Goal: Use online tool/utility: Utilize a website feature to perform a specific function

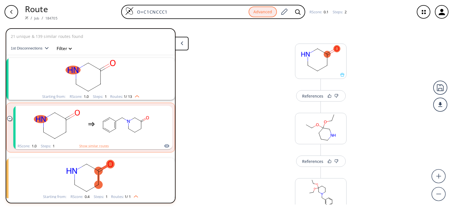
scroll to position [843, 0]
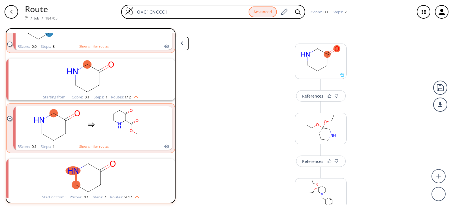
drag, startPoint x: 202, startPoint y: 12, endPoint x: 11, endPoint y: 14, distance: 190.7
click at [11, 14] on div "Route / Job / 184705 O=C1CNCCC1 Advanced RScore : 0.1 Steps : 2" at bounding box center [226, 12] width 453 height 24
paste input "(CCC1)C(OCC2=CC=CC=C2)=O"
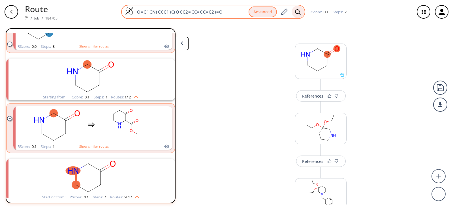
type input "O=C1CN(CCC1)C(OCC2=CC=CC=C2)=O"
click at [298, 11] on icon at bounding box center [298, 12] width 6 height 6
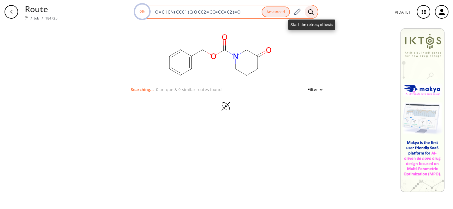
click at [312, 12] on icon at bounding box center [311, 12] width 6 height 6
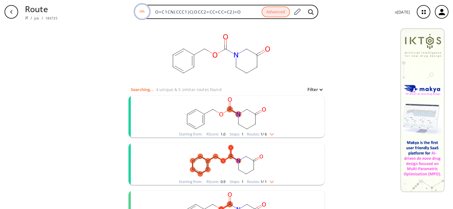
click at [213, 118] on rect "clusters" at bounding box center [226, 113] width 147 height 35
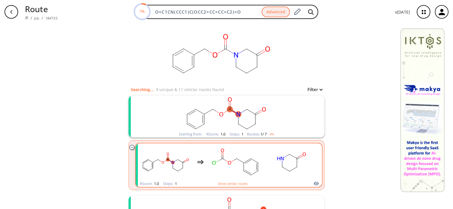
click at [222, 162] on rect "clusters" at bounding box center [234, 161] width 51 height 35
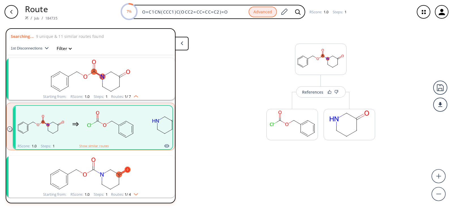
scroll to position [13, 0]
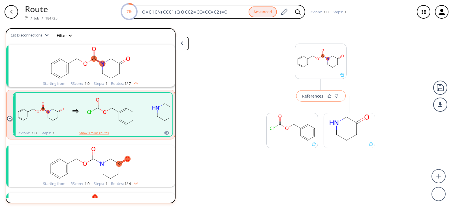
click at [318, 94] on div "References" at bounding box center [312, 96] width 21 height 4
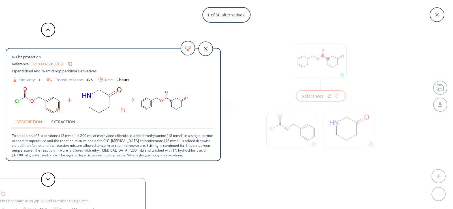
scroll to position [1, 0]
